Goal: Check status

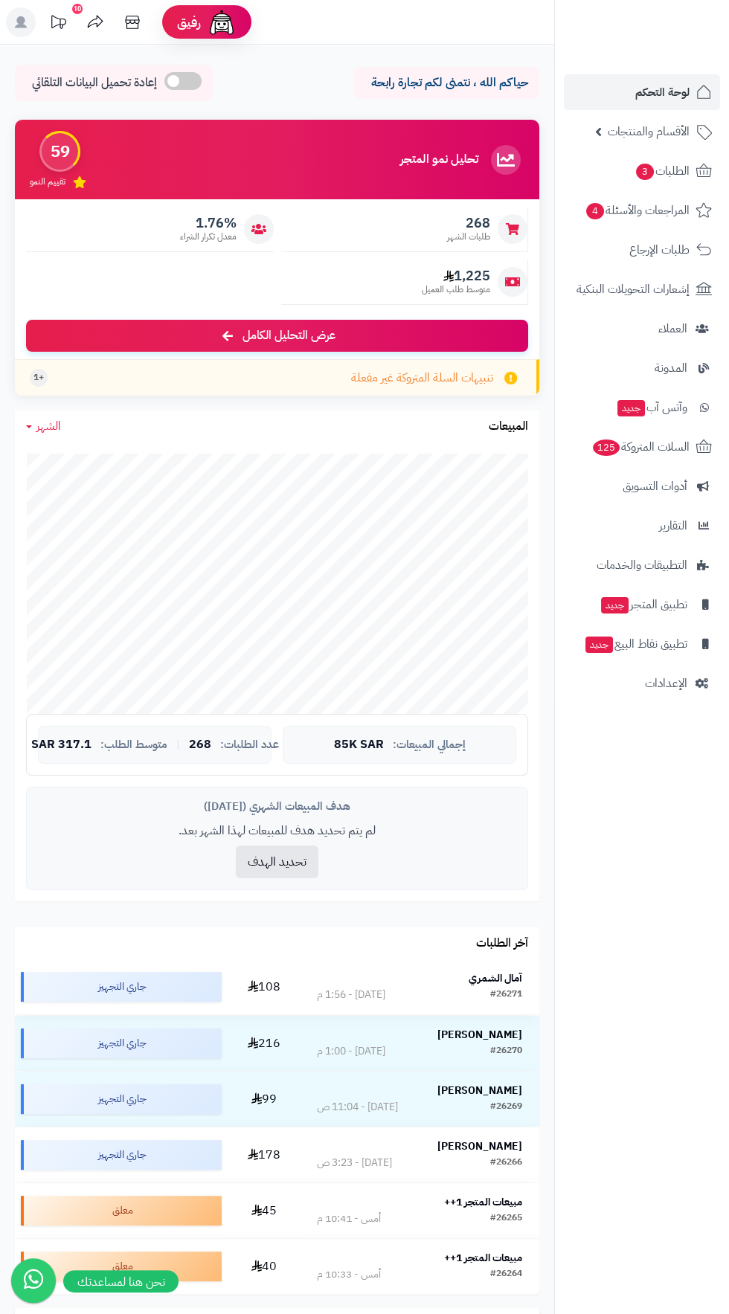
click at [507, 985] on strong "آمال الشمري" at bounding box center [496, 979] width 54 height 16
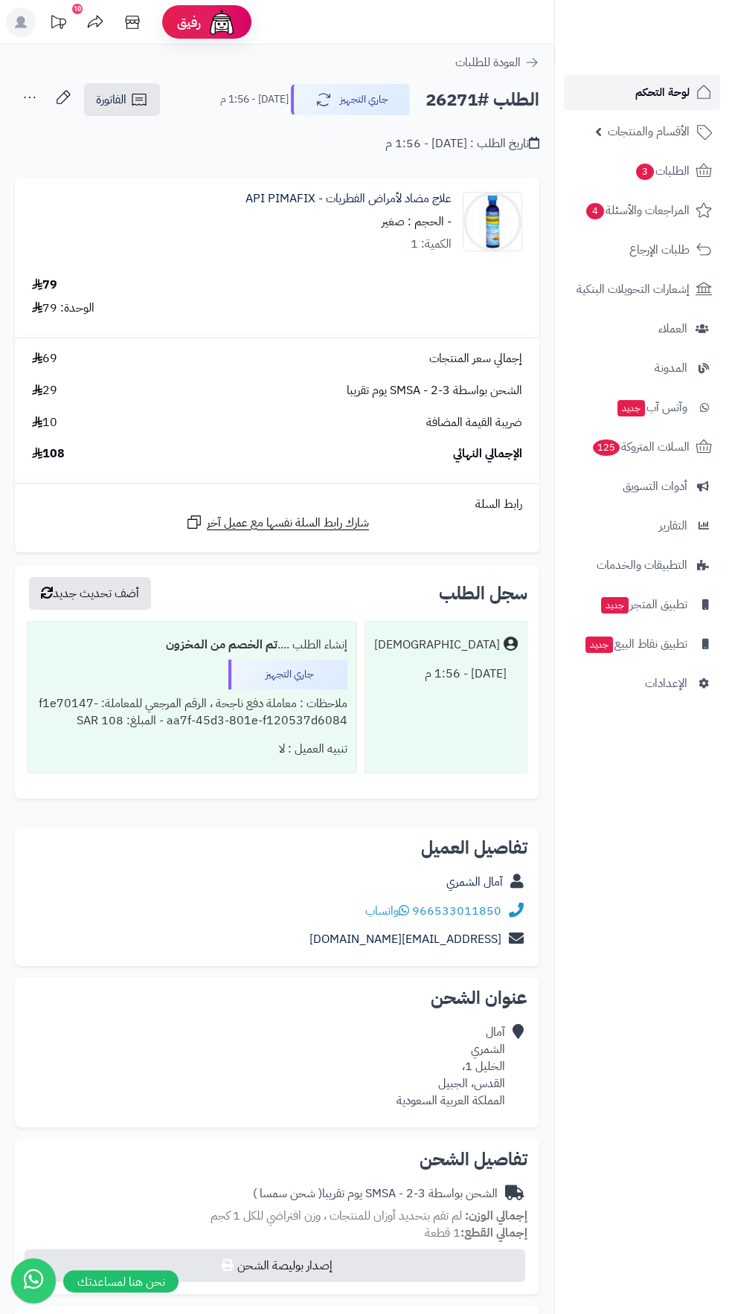
click at [672, 91] on span "لوحة التحكم" at bounding box center [662, 92] width 54 height 21
